Goal: Transaction & Acquisition: Purchase product/service

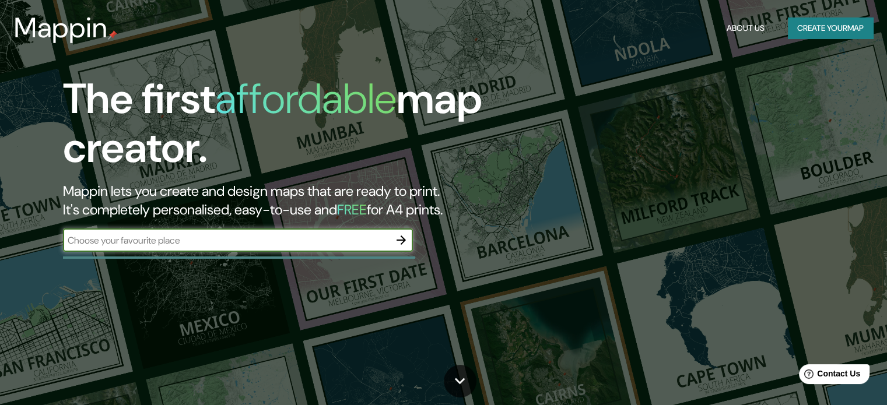
click at [362, 244] on input "text" at bounding box center [226, 240] width 326 height 13
type input "BAYOVAR LIMA [GEOGRAPHIC_DATA]"
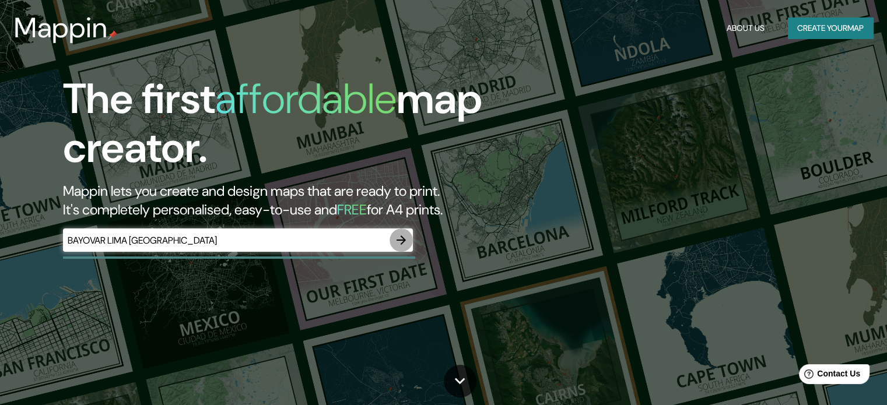
click at [403, 241] on icon "button" at bounding box center [401, 240] width 14 height 14
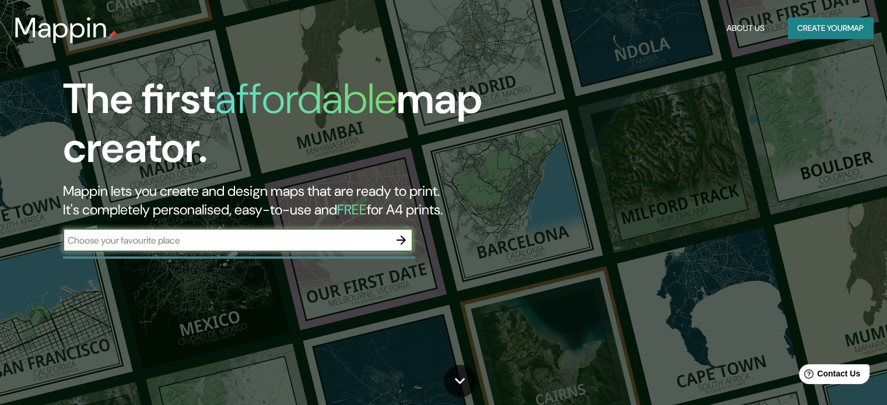
click at [824, 23] on button "Create your map" at bounding box center [830, 28] width 85 height 22
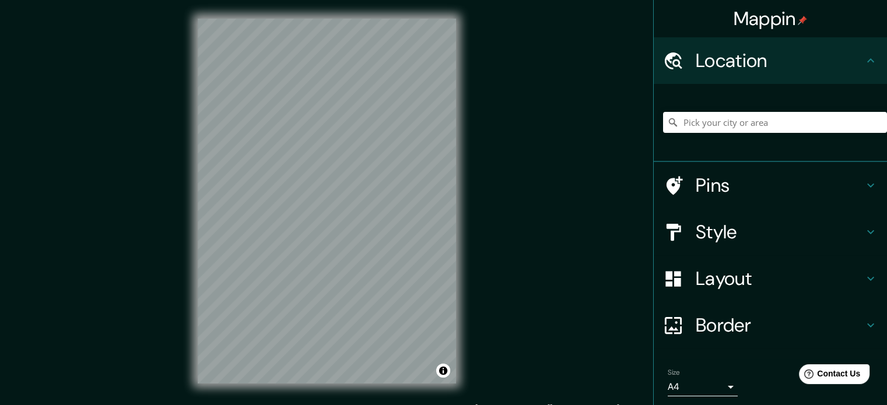
click at [512, 234] on div "Mappin Location Pins Style Layout Border Choose a border. Hint : you can make l…" at bounding box center [443, 210] width 887 height 421
click at [708, 62] on h4 "Location" at bounding box center [779, 60] width 168 height 23
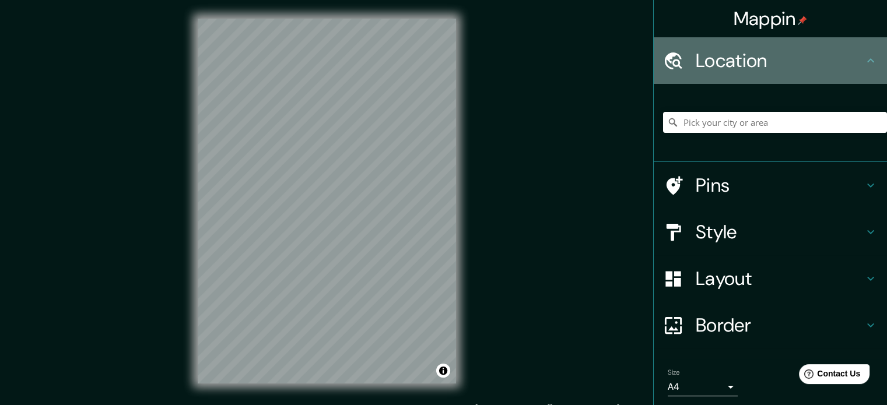
click at [665, 61] on icon at bounding box center [673, 60] width 17 height 17
click at [729, 60] on h4 "Location" at bounding box center [779, 60] width 168 height 23
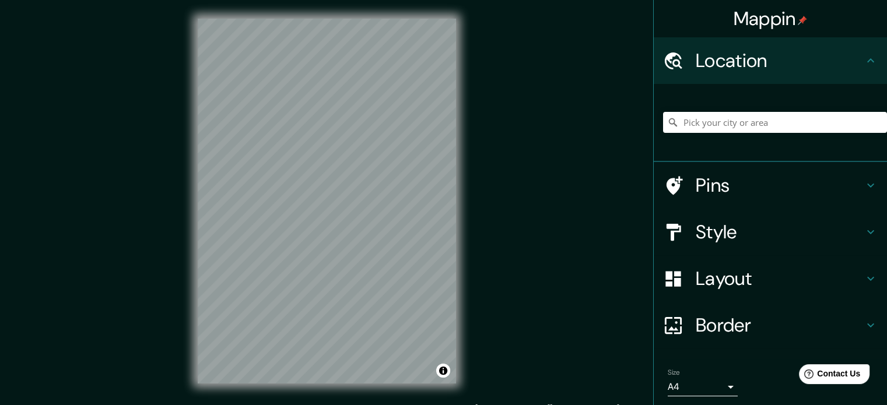
click at [866, 55] on icon at bounding box center [870, 61] width 14 height 14
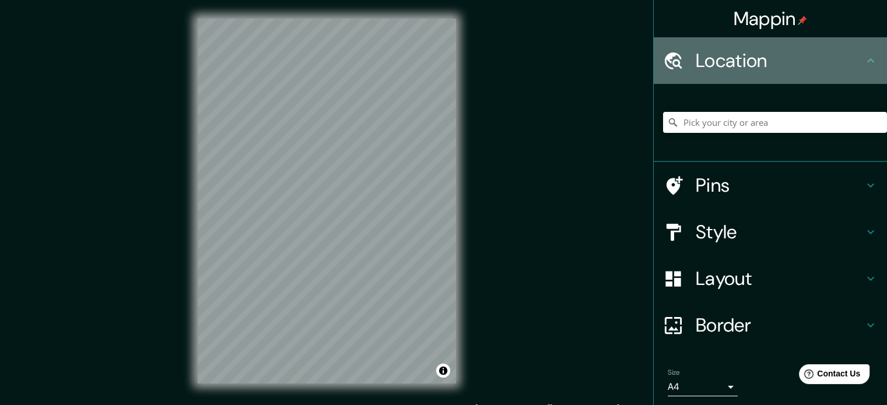
click at [866, 55] on icon at bounding box center [870, 61] width 14 height 14
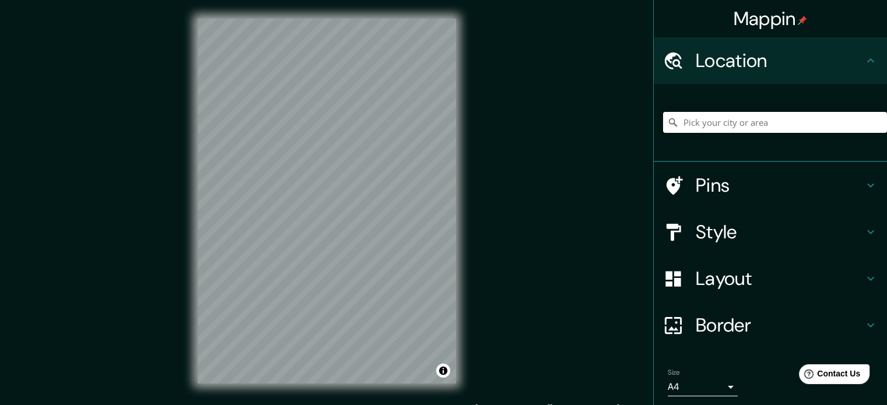
click at [835, 122] on input "Pick your city or area" at bounding box center [775, 122] width 224 height 21
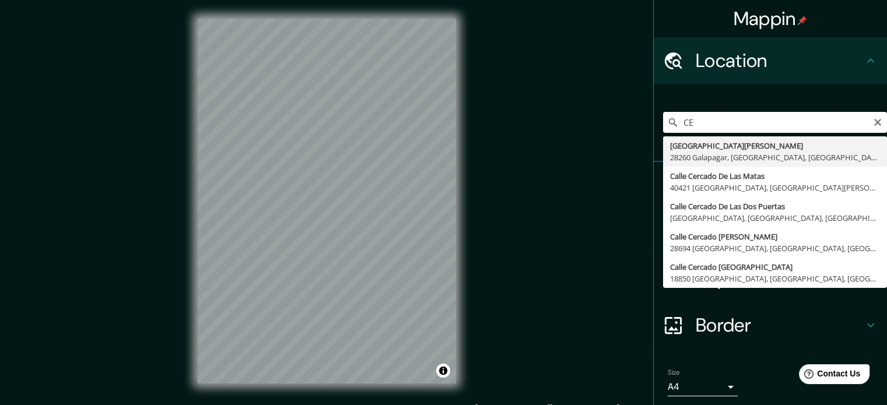
type input "C"
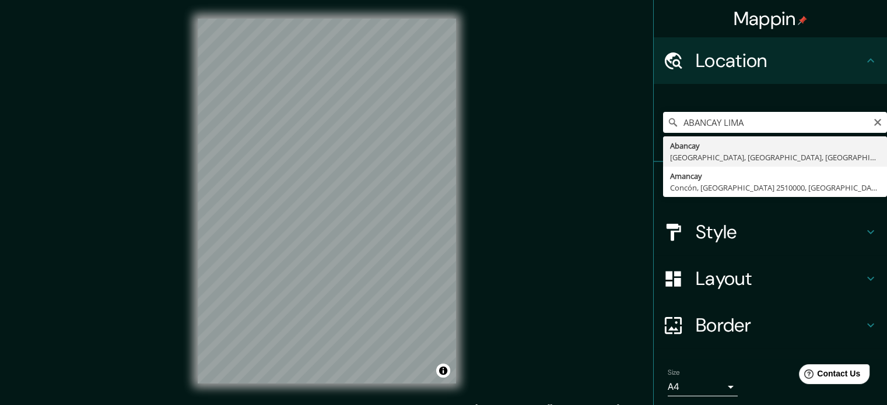
type input "Abancay, [GEOGRAPHIC_DATA], [GEOGRAPHIC_DATA], [GEOGRAPHIC_DATA]"
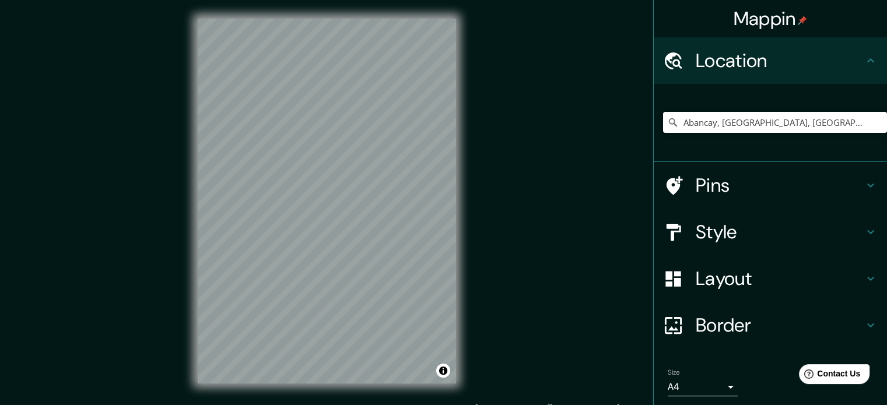
click at [516, 230] on div "Mappin Location [GEOGRAPHIC_DATA], [GEOGRAPHIC_DATA], [GEOGRAPHIC_DATA], [GEOGR…" at bounding box center [443, 210] width 887 height 421
click at [863, 223] on div "Style" at bounding box center [769, 232] width 233 height 47
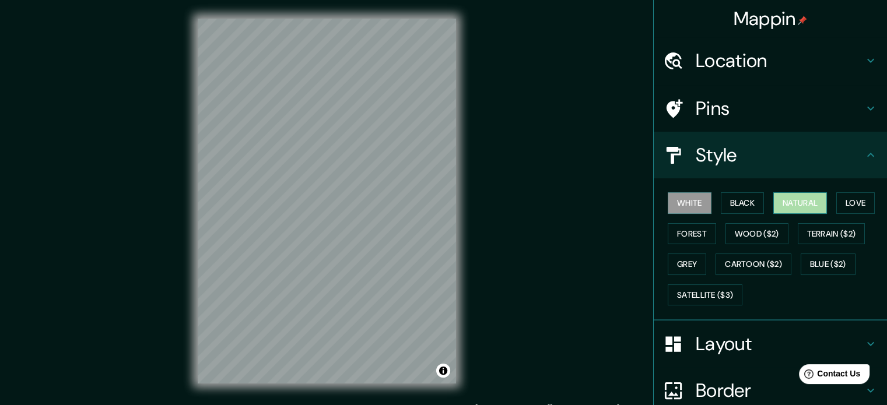
click at [800, 201] on button "Natural" at bounding box center [800, 203] width 54 height 22
click at [863, 202] on button "Love" at bounding box center [855, 203] width 38 height 22
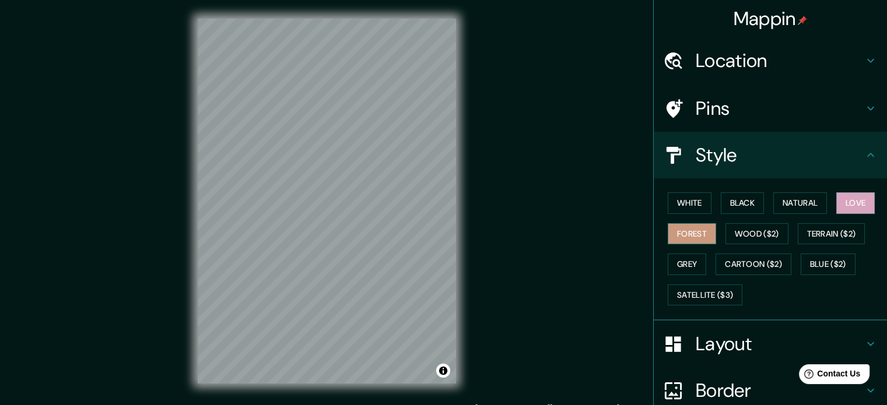
click at [686, 226] on button "Forest" at bounding box center [691, 234] width 48 height 22
click at [725, 233] on button "Wood ($2)" at bounding box center [756, 234] width 63 height 22
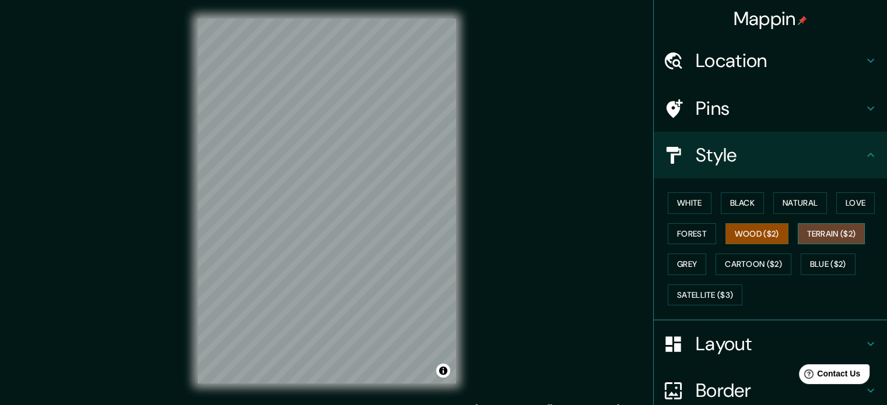
click at [823, 235] on button "Terrain ($2)" at bounding box center [831, 234] width 68 height 22
click at [667, 261] on button "Grey" at bounding box center [686, 265] width 38 height 22
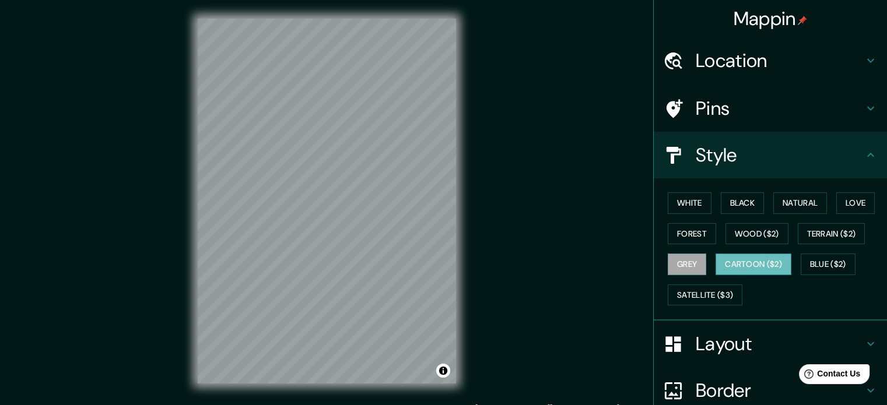
click at [755, 259] on button "Cartoon ($2)" at bounding box center [753, 265] width 76 height 22
click at [826, 263] on button "Blue ($2)" at bounding box center [827, 265] width 55 height 22
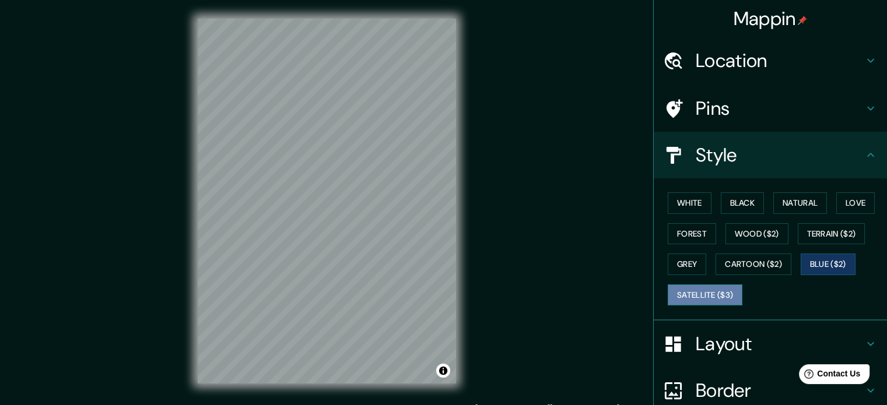
click at [695, 293] on button "Satellite ($3)" at bounding box center [704, 295] width 75 height 22
click at [194, 216] on div "© Mapbox © OpenStreetMap Improve this map © Maxar" at bounding box center [327, 201] width 296 height 402
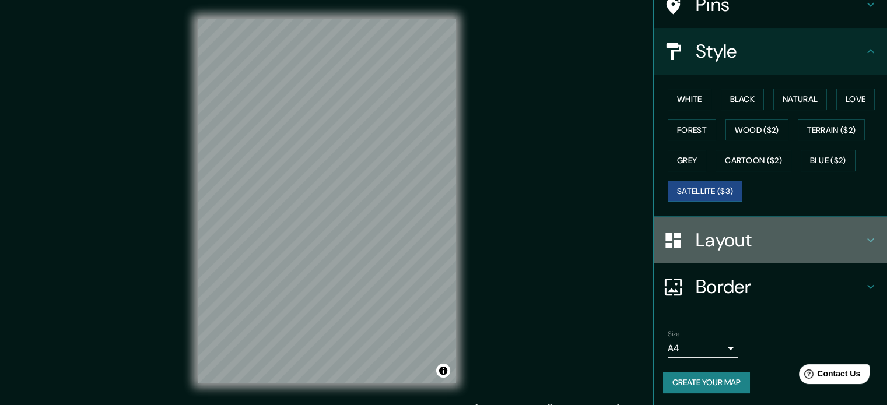
click at [852, 241] on h4 "Layout" at bounding box center [779, 240] width 168 height 23
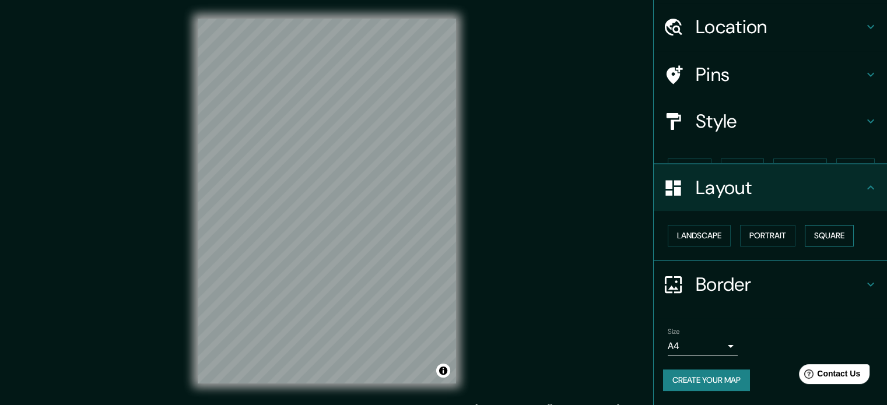
scroll to position [13, 0]
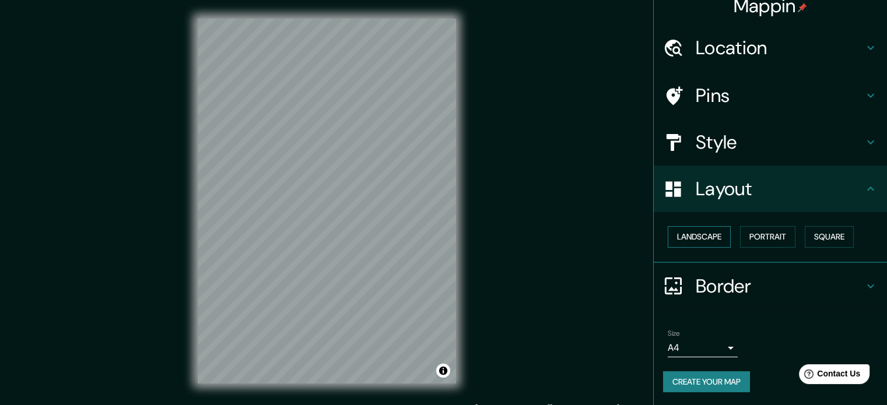
click at [696, 230] on button "Landscape" at bounding box center [698, 237] width 63 height 22
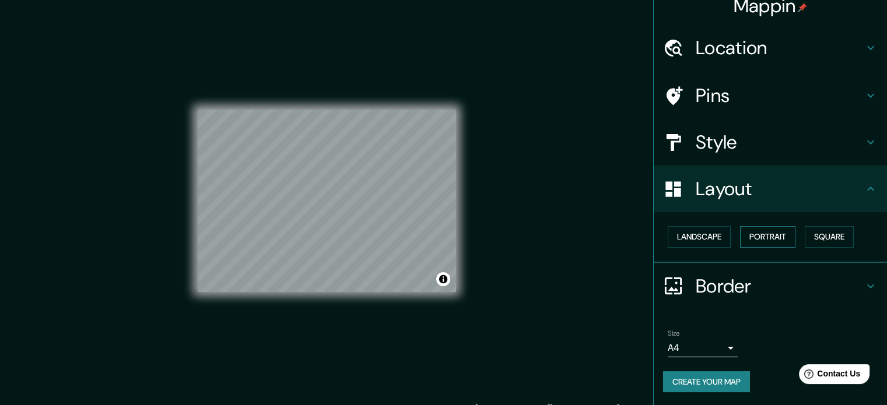
click at [759, 233] on button "Portrait" at bounding box center [767, 237] width 55 height 22
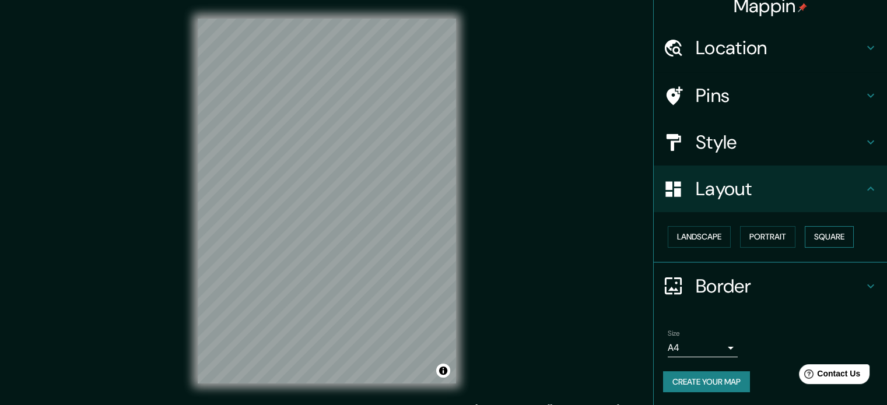
click at [819, 238] on button "Square" at bounding box center [828, 237] width 49 height 22
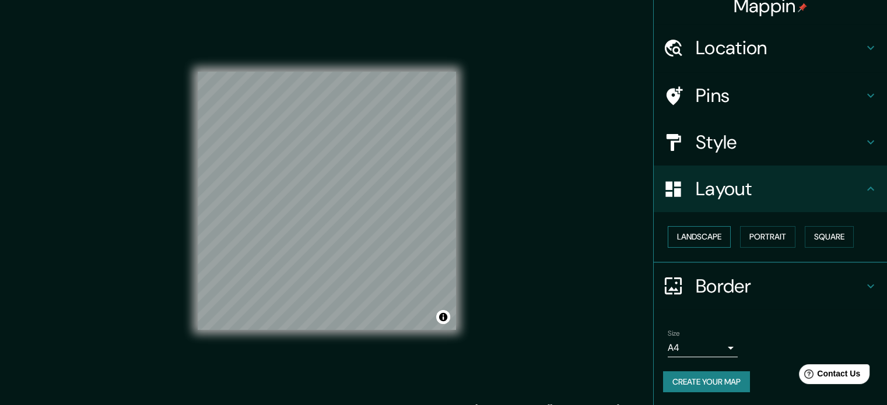
click at [708, 235] on button "Landscape" at bounding box center [698, 237] width 63 height 22
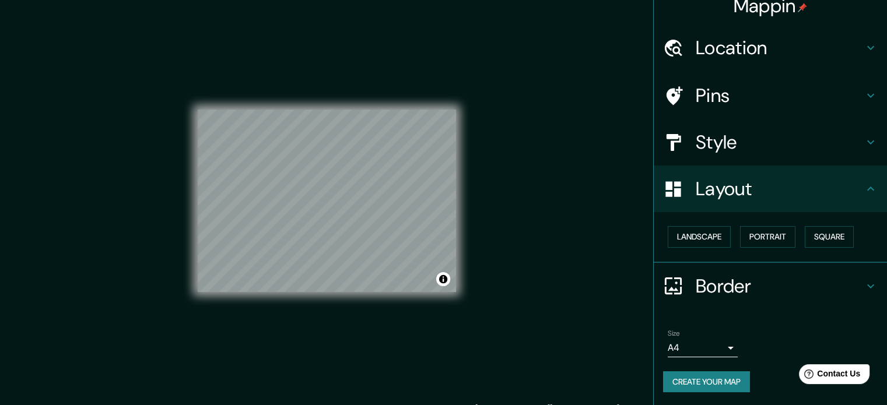
click at [724, 343] on body "Mappin Location [GEOGRAPHIC_DATA], [GEOGRAPHIC_DATA], [GEOGRAPHIC_DATA], [GEOGR…" at bounding box center [443, 202] width 887 height 405
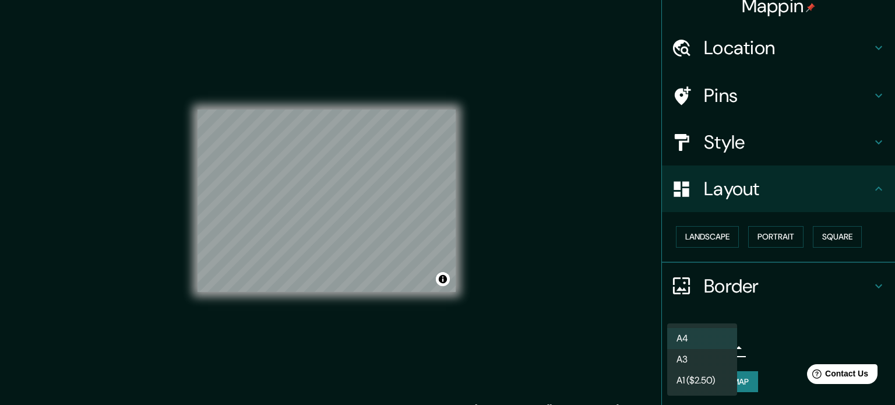
click at [707, 361] on li "A3" at bounding box center [702, 359] width 70 height 21
type input "a4"
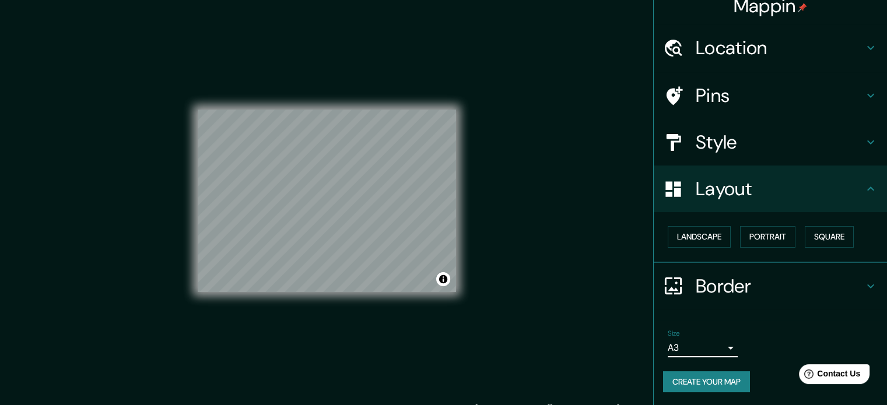
click at [844, 93] on h4 "Pins" at bounding box center [779, 95] width 168 height 23
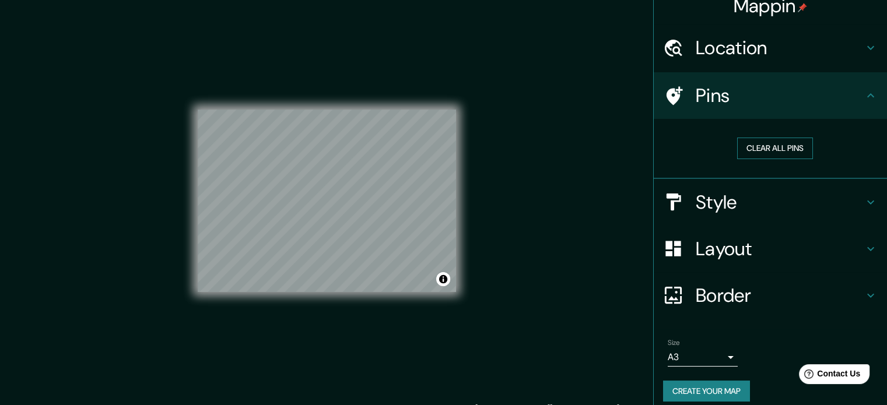
click at [778, 146] on button "Clear all pins" at bounding box center [775, 149] width 76 height 22
click at [776, 144] on button "Clear all pins" at bounding box center [775, 149] width 76 height 22
click at [863, 201] on icon at bounding box center [870, 202] width 14 height 14
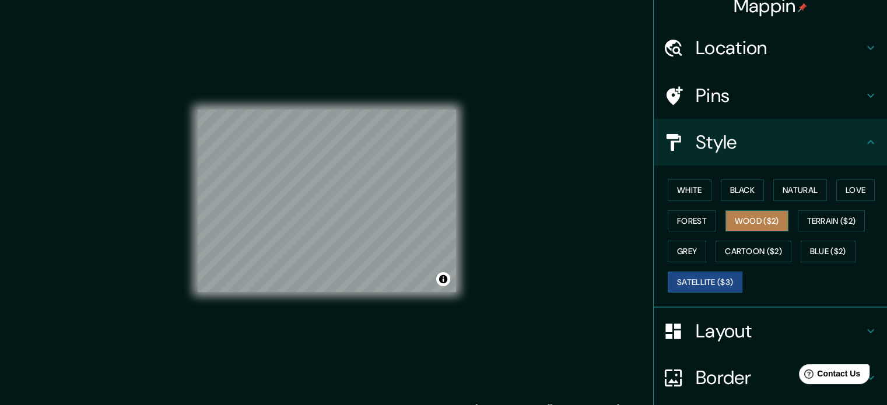
click at [755, 217] on button "Wood ($2)" at bounding box center [756, 221] width 63 height 22
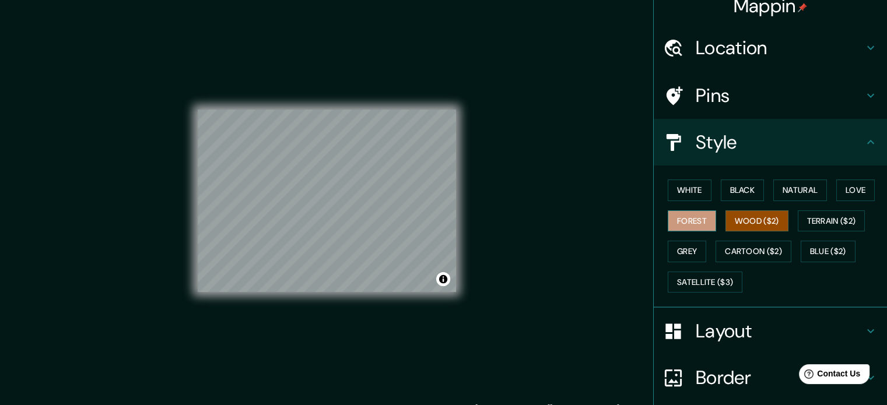
click at [695, 217] on button "Forest" at bounding box center [691, 221] width 48 height 22
click at [722, 191] on button "Black" at bounding box center [743, 191] width 44 height 22
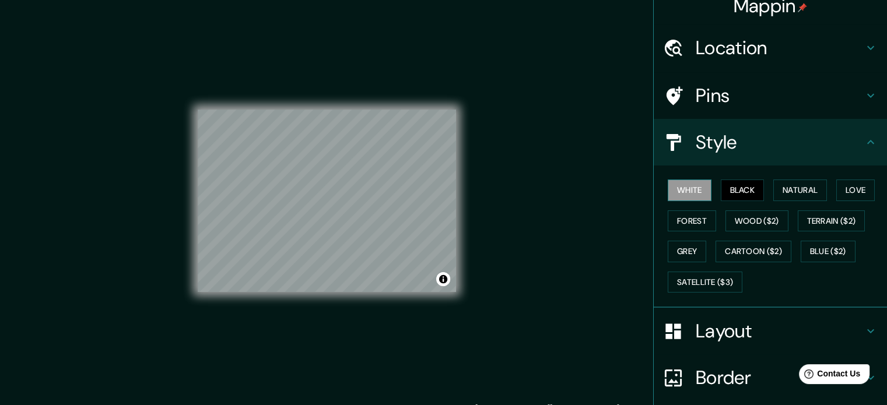
click at [686, 189] on button "White" at bounding box center [689, 191] width 44 height 22
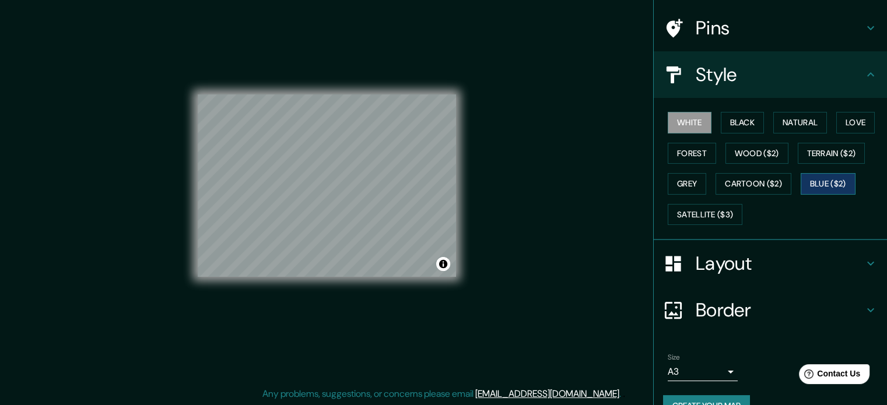
scroll to position [0, 0]
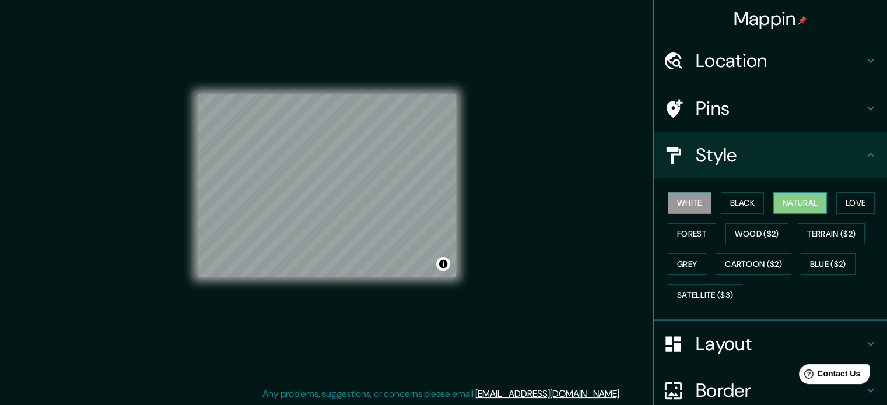
click at [811, 202] on button "Natural" at bounding box center [800, 203] width 54 height 22
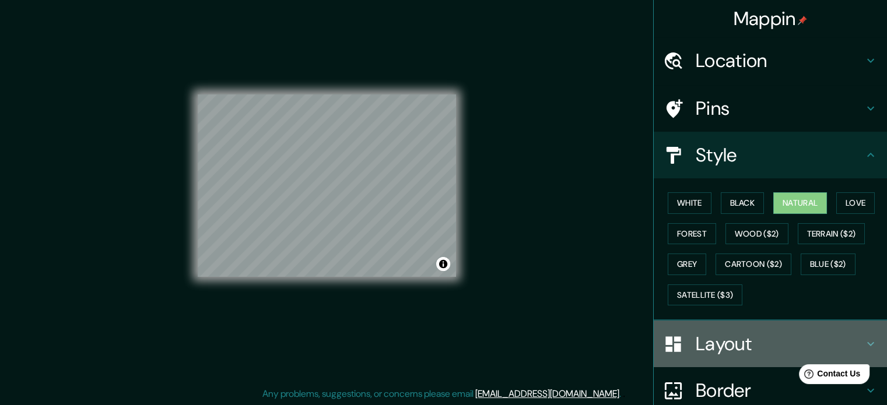
click at [869, 339] on div "Layout" at bounding box center [769, 344] width 233 height 47
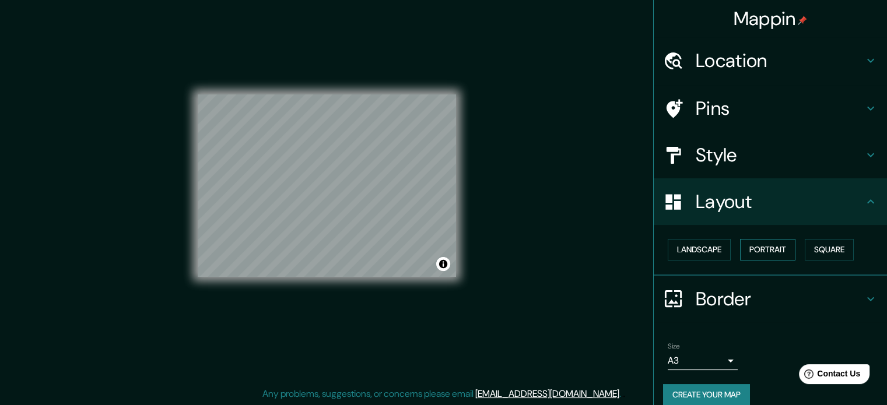
click at [771, 252] on button "Portrait" at bounding box center [767, 250] width 55 height 22
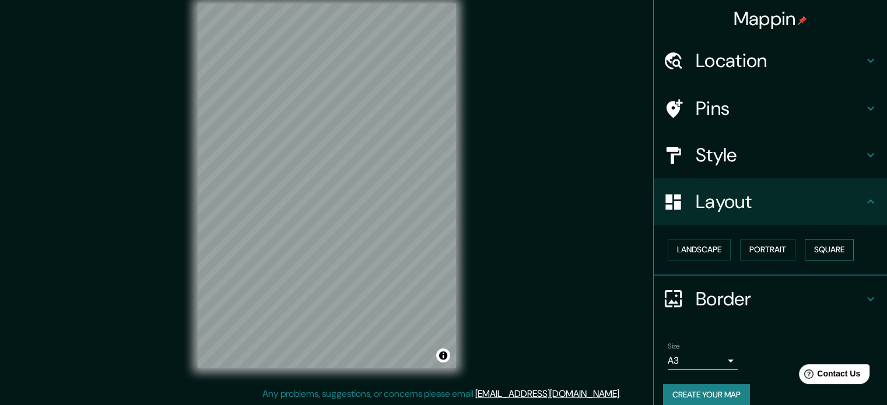
click at [821, 249] on button "Square" at bounding box center [828, 250] width 49 height 22
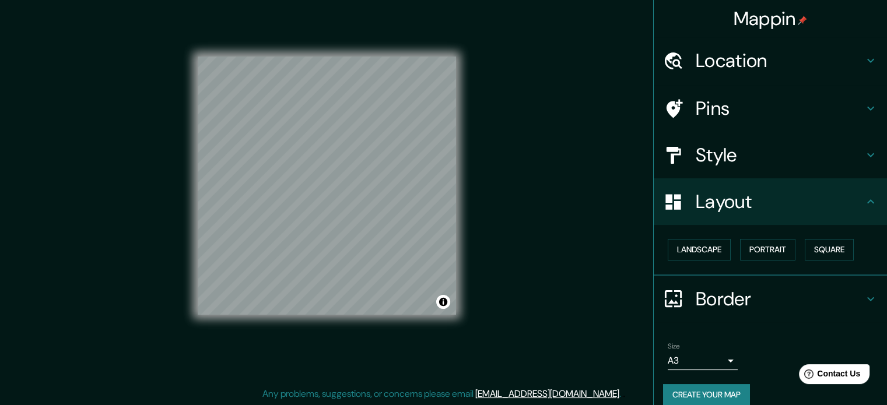
click at [666, 103] on icon at bounding box center [674, 108] width 16 height 19
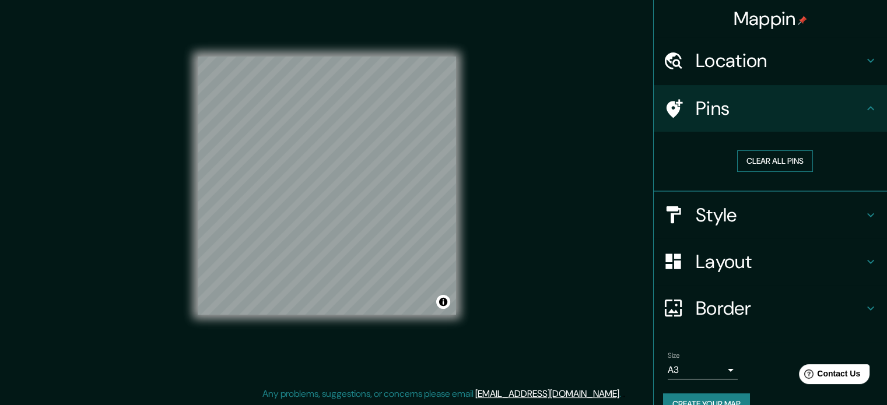
click at [772, 156] on button "Clear all pins" at bounding box center [775, 161] width 76 height 22
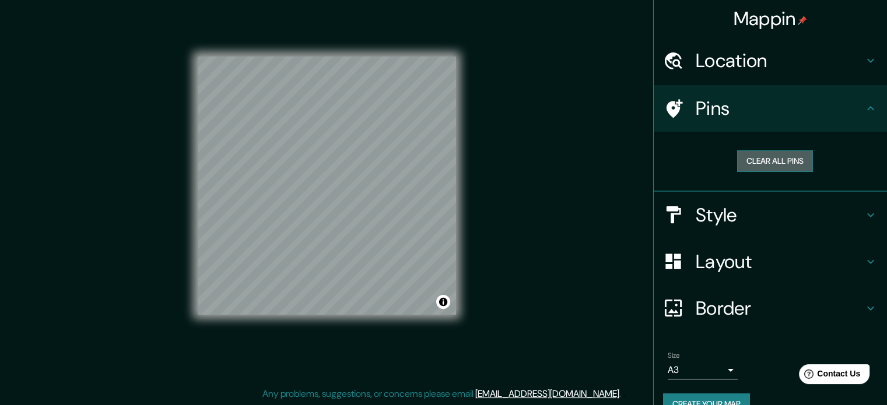
click at [772, 156] on button "Clear all pins" at bounding box center [775, 161] width 76 height 22
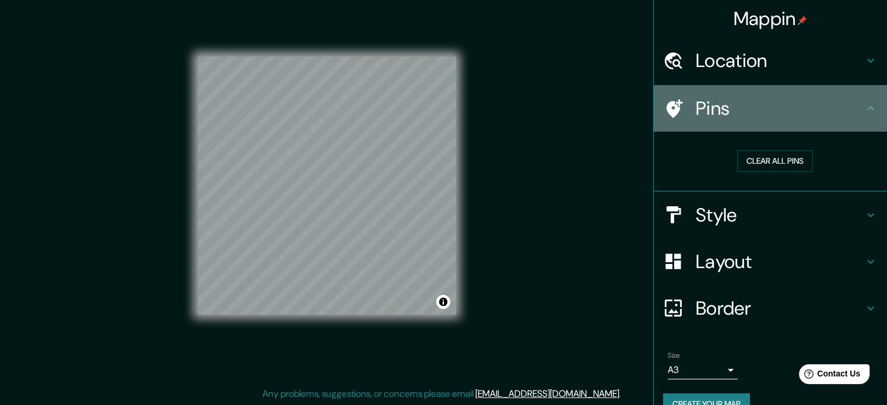
click at [863, 107] on icon at bounding box center [870, 108] width 14 height 14
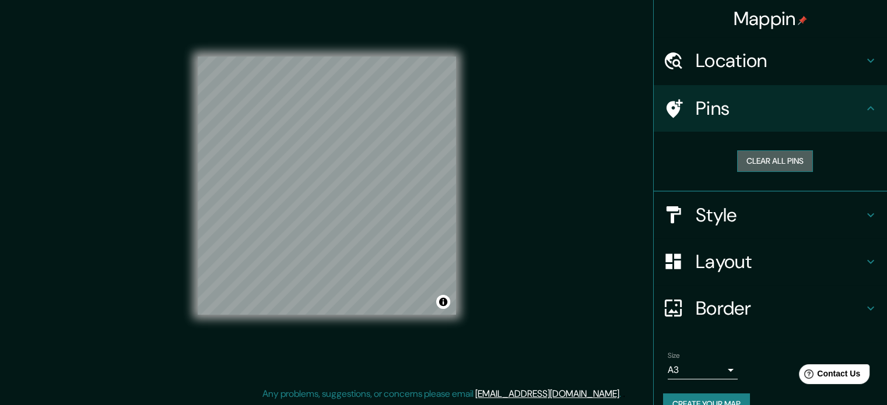
click at [771, 165] on button "Clear all pins" at bounding box center [775, 161] width 76 height 22
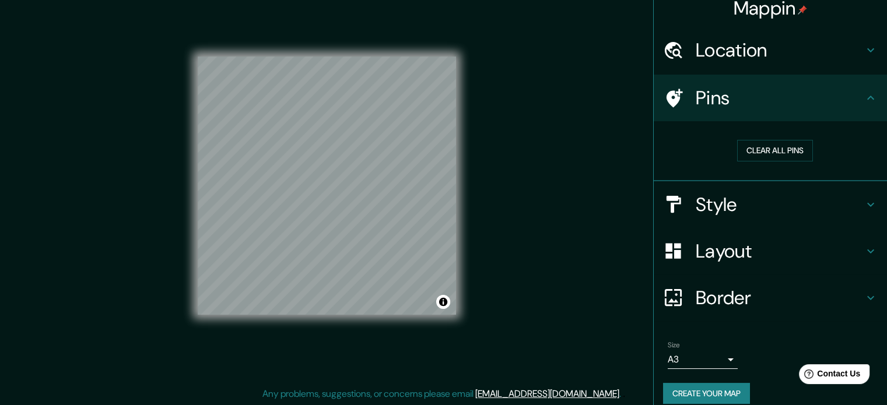
scroll to position [22, 0]
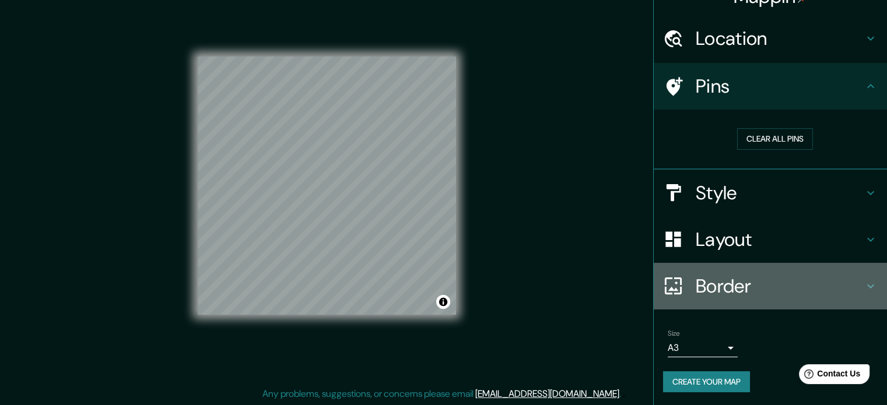
click at [667, 285] on icon at bounding box center [673, 286] width 20 height 20
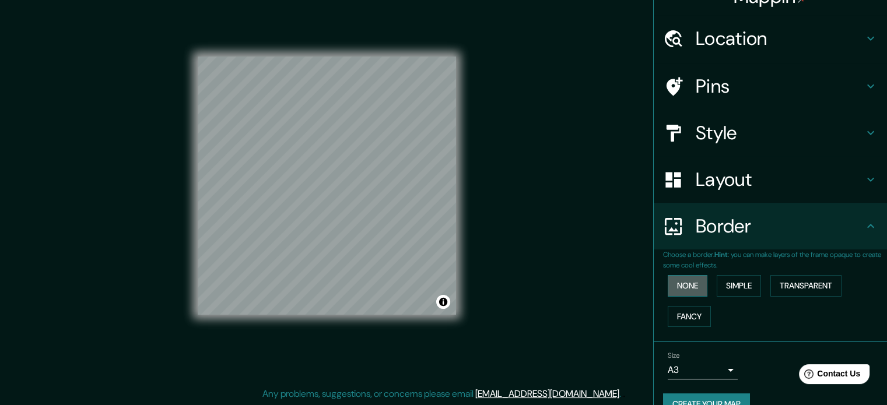
click at [682, 284] on button "None" at bounding box center [687, 286] width 40 height 22
click at [730, 280] on button "Simple" at bounding box center [738, 286] width 44 height 22
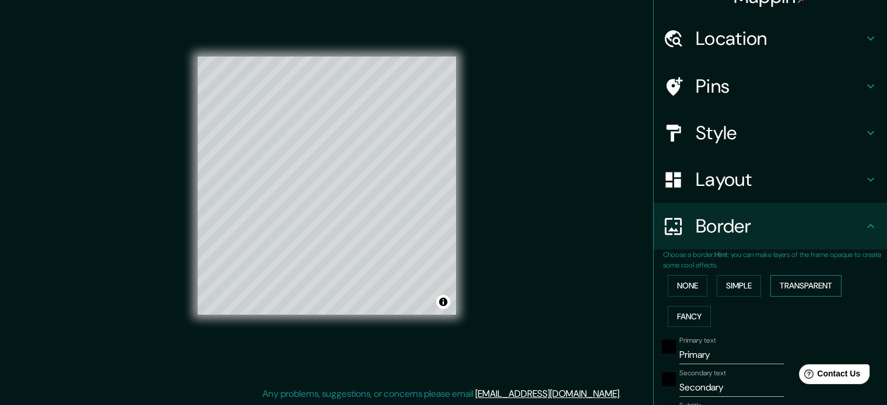
click at [790, 283] on button "Transparent" at bounding box center [805, 286] width 71 height 22
click at [686, 319] on button "Fancy" at bounding box center [688, 317] width 43 height 22
click at [681, 286] on button "None" at bounding box center [687, 286] width 40 height 22
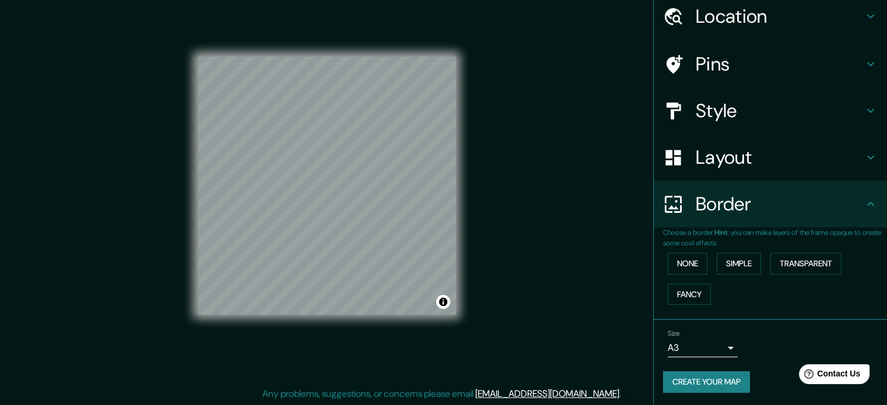
scroll to position [44, 0]
click at [729, 381] on button "Create your map" at bounding box center [706, 382] width 87 height 22
click at [736, 111] on h4 "Style" at bounding box center [779, 110] width 168 height 23
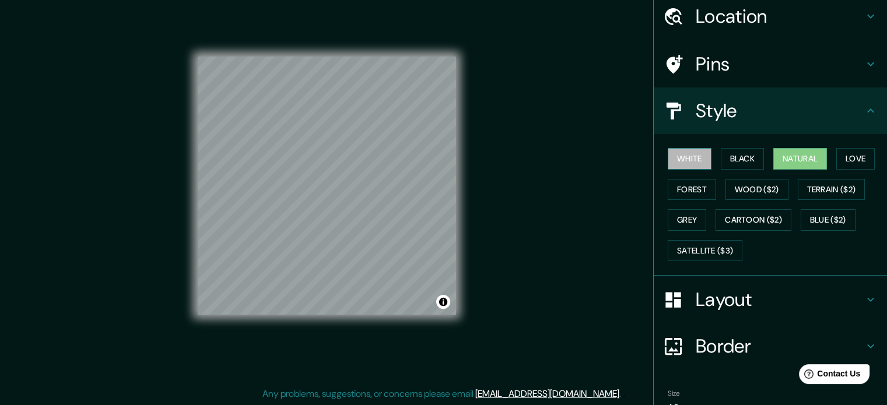
click at [690, 157] on button "White" at bounding box center [689, 159] width 44 height 22
